Goal: Find specific page/section: Find specific page/section

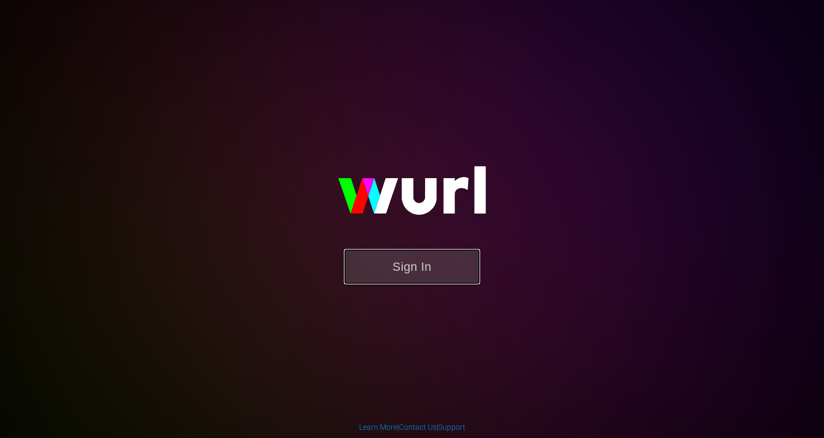
click at [396, 257] on button "Sign In" at bounding box center [412, 266] width 136 height 35
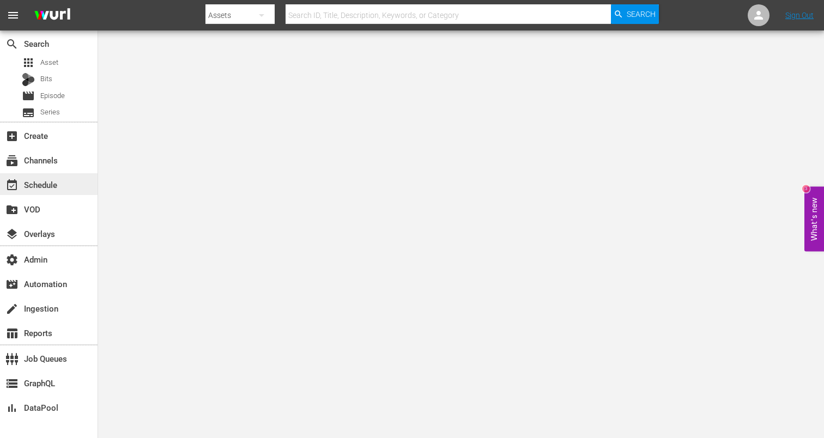
click at [44, 183] on div "event_available Schedule" at bounding box center [30, 183] width 61 height 10
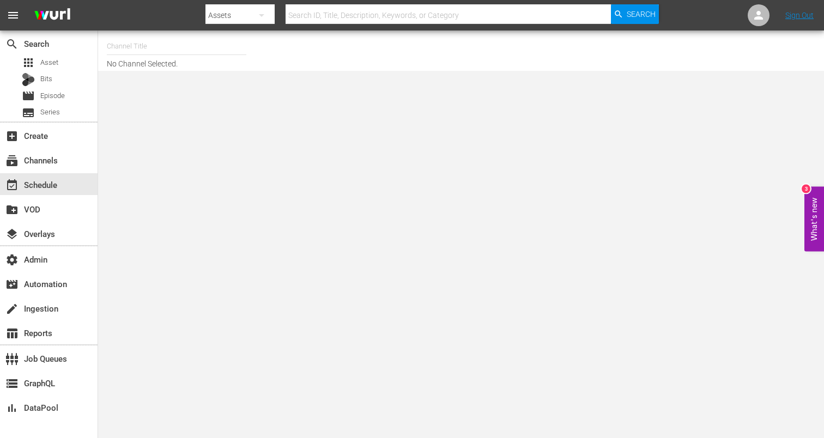
click at [141, 54] on input "text" at bounding box center [176, 46] width 139 height 26
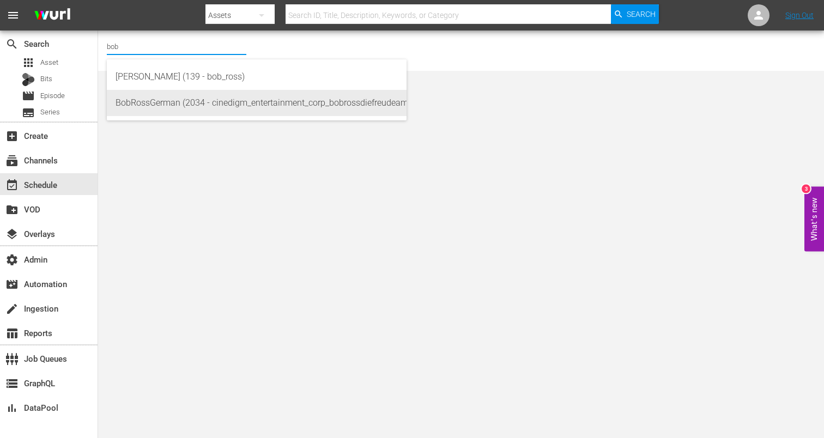
click at [186, 110] on div "BobRossGerman (2034 - cinedigm_entertainment_corp_bobrossdiefreudeammalen_1)" at bounding box center [256, 103] width 282 height 26
type input "BobRossGerman (2034 - cinedigm_entertainment_corp_bobrossdiefreudeammalen_1)"
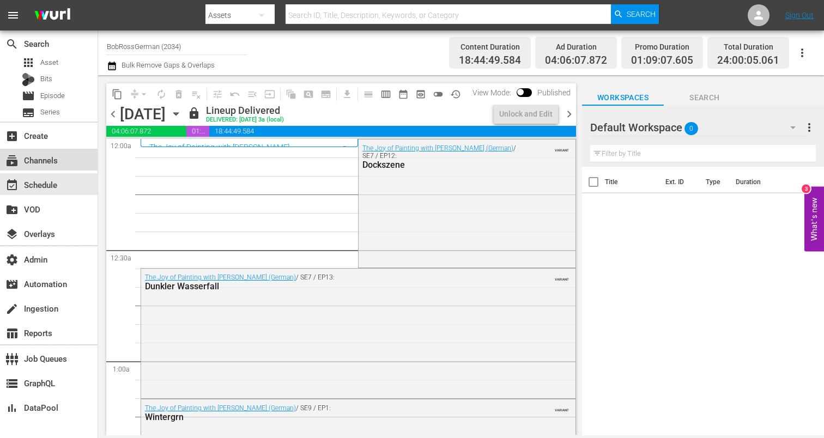
click at [56, 161] on div "subscriptions Channels" at bounding box center [30, 159] width 61 height 10
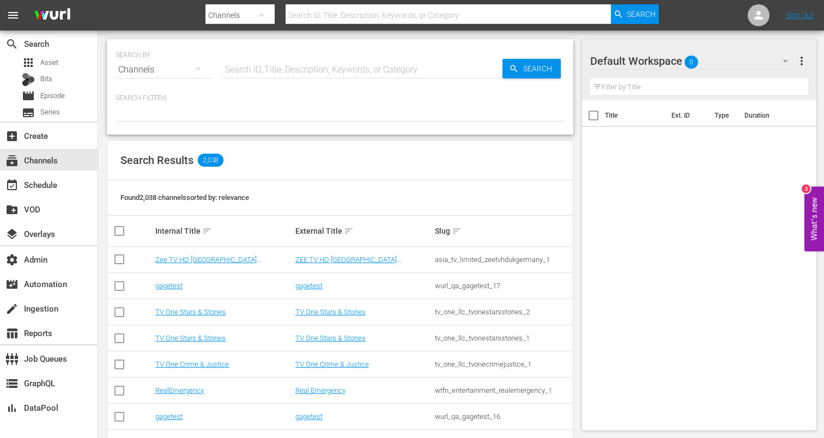
click at [264, 68] on input "text" at bounding box center [362, 70] width 280 height 26
type input "bob"
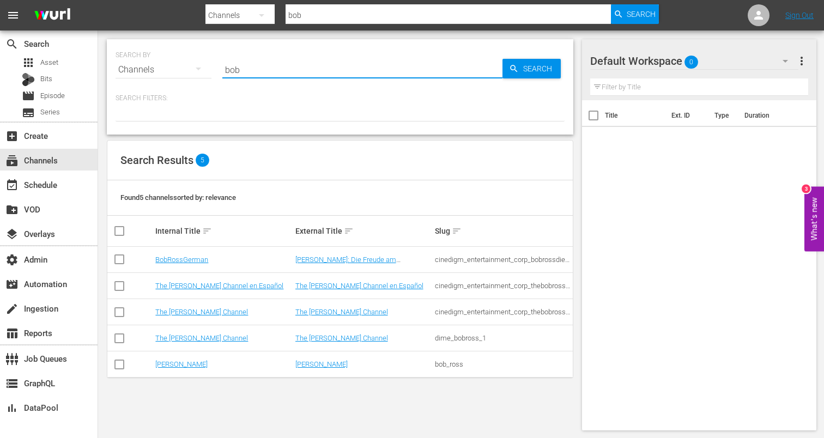
type input "bob"
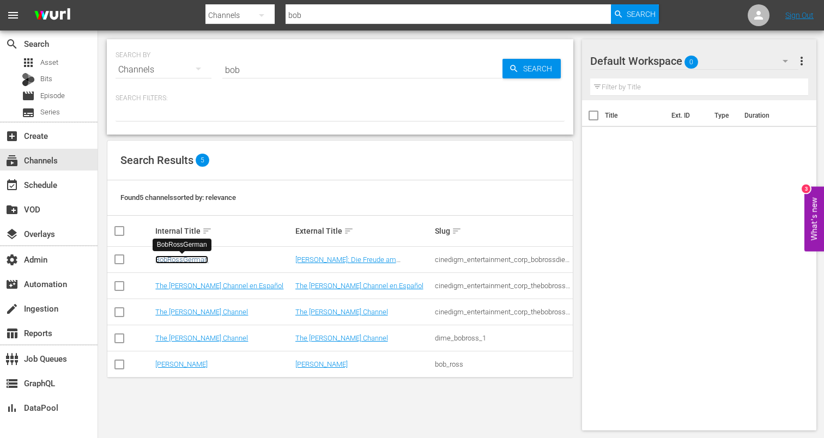
click at [194, 261] on link "BobRossGerman" at bounding box center [181, 260] width 53 height 8
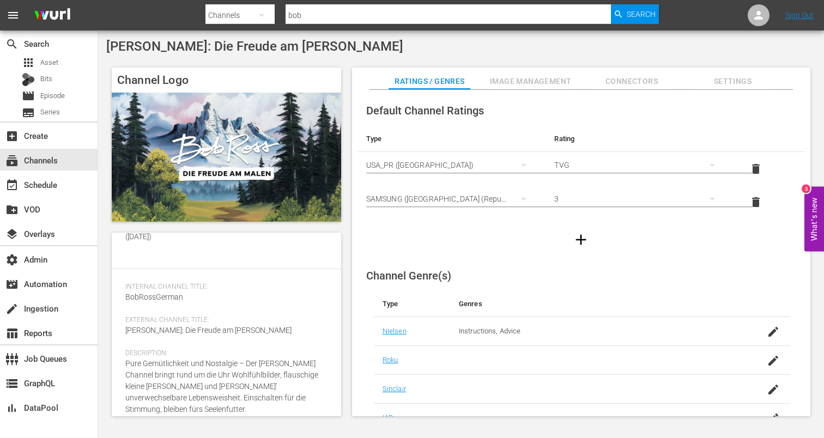
scroll to position [156, 0]
